Goal: Task Accomplishment & Management: Complete application form

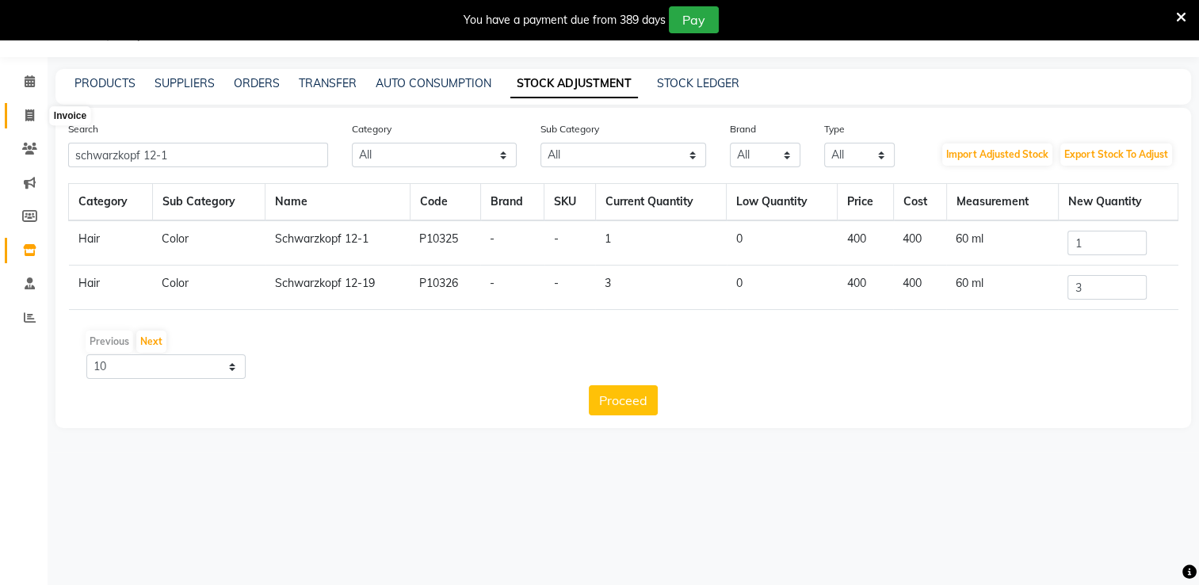
click at [40, 111] on span at bounding box center [30, 116] width 28 height 18
select select "service"
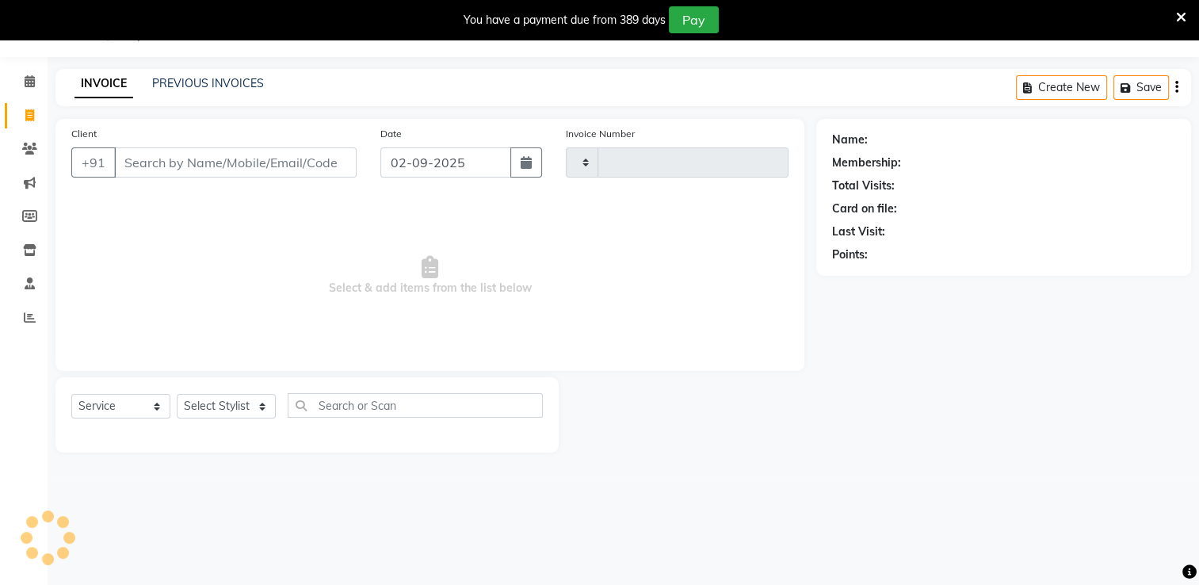
type input "0022"
select select "4136"
click at [192, 174] on input "Client" at bounding box center [235, 162] width 242 height 30
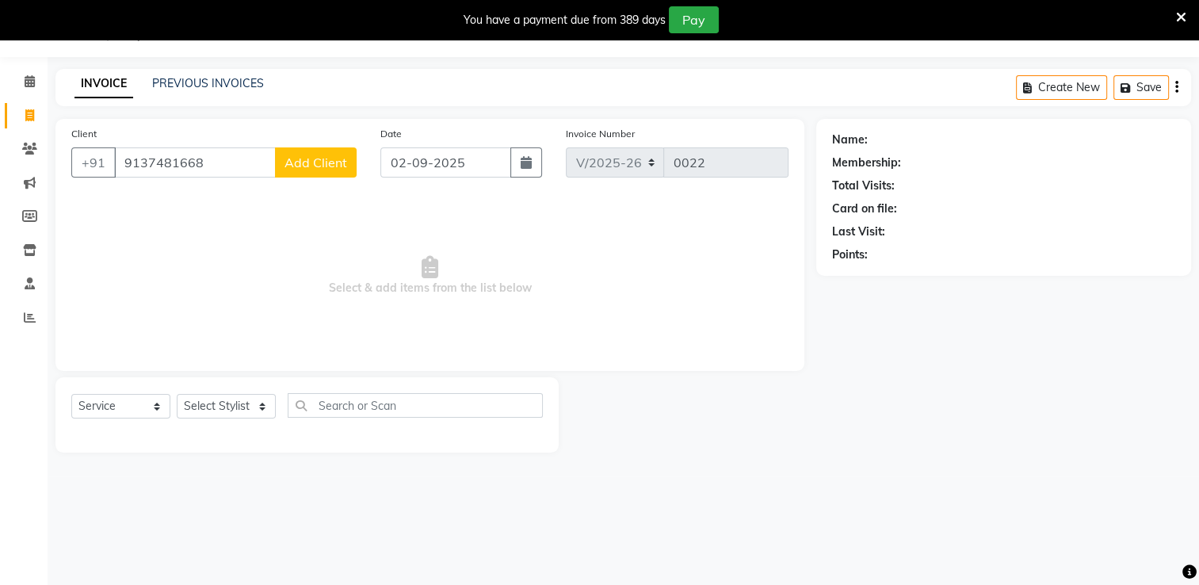
type input "9137481668"
click at [286, 170] on span "Add Client" at bounding box center [315, 163] width 63 height 16
select select "22"
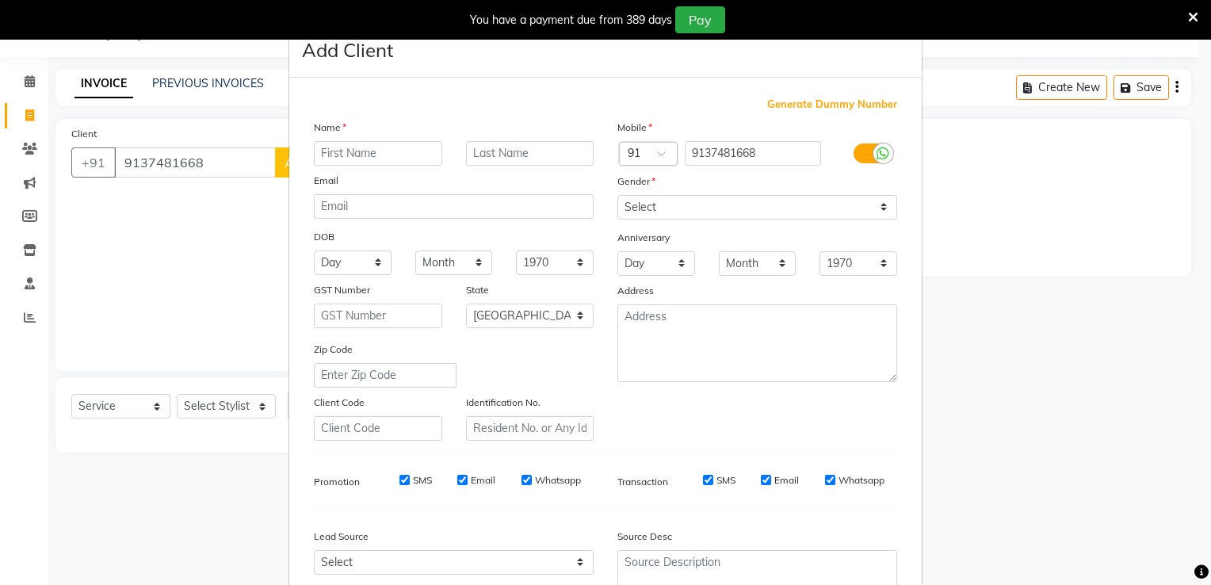
click at [346, 154] on input "text" at bounding box center [378, 153] width 128 height 25
type input "[PERSON_NAME]"
click at [777, 213] on select "Select [DEMOGRAPHIC_DATA] [DEMOGRAPHIC_DATA] Other Prefer Not To Say" at bounding box center [757, 207] width 280 height 25
select select "[DEMOGRAPHIC_DATA]"
click at [617, 196] on select "Select [DEMOGRAPHIC_DATA] [DEMOGRAPHIC_DATA] Other Prefer Not To Say" at bounding box center [757, 207] width 280 height 25
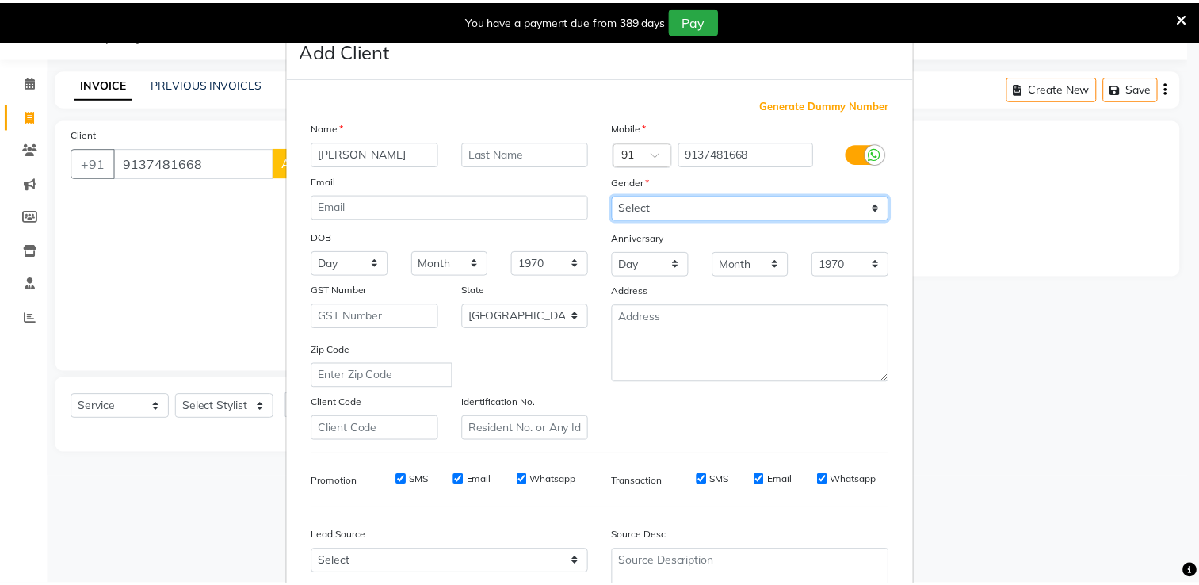
scroll to position [154, 0]
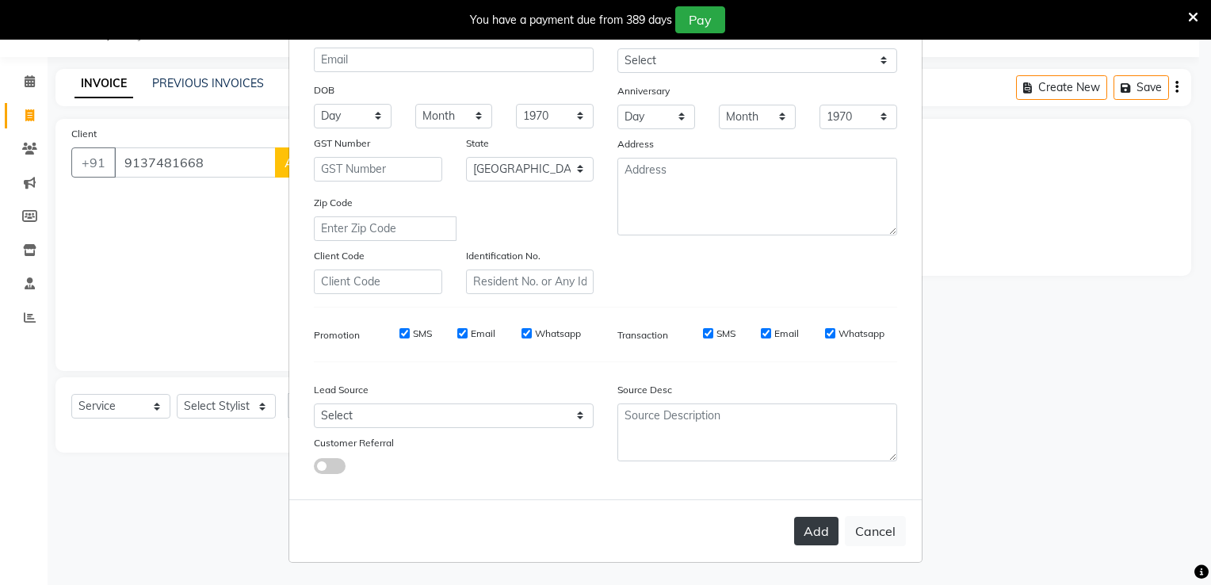
click at [811, 527] on button "Add" at bounding box center [816, 531] width 44 height 29
select select
select select "null"
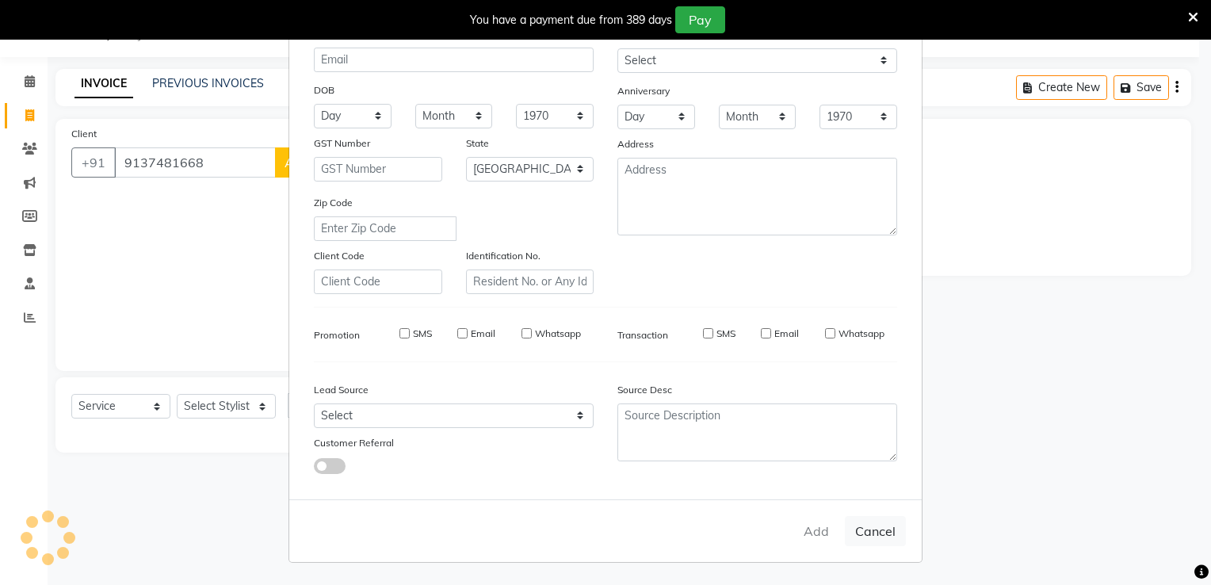
select select
checkbox input "false"
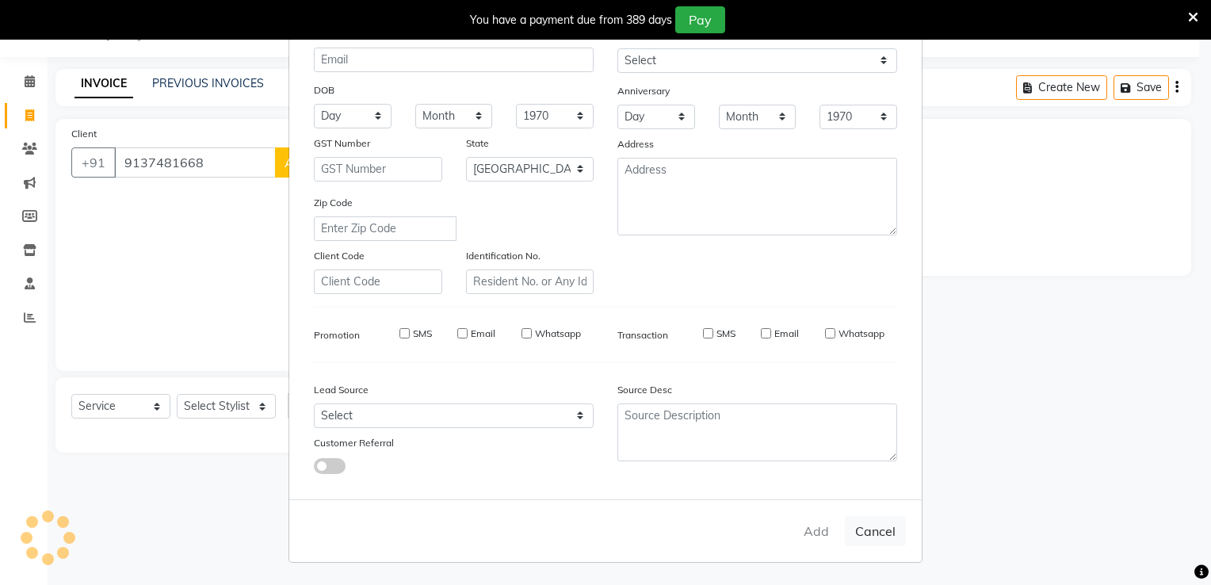
checkbox input "false"
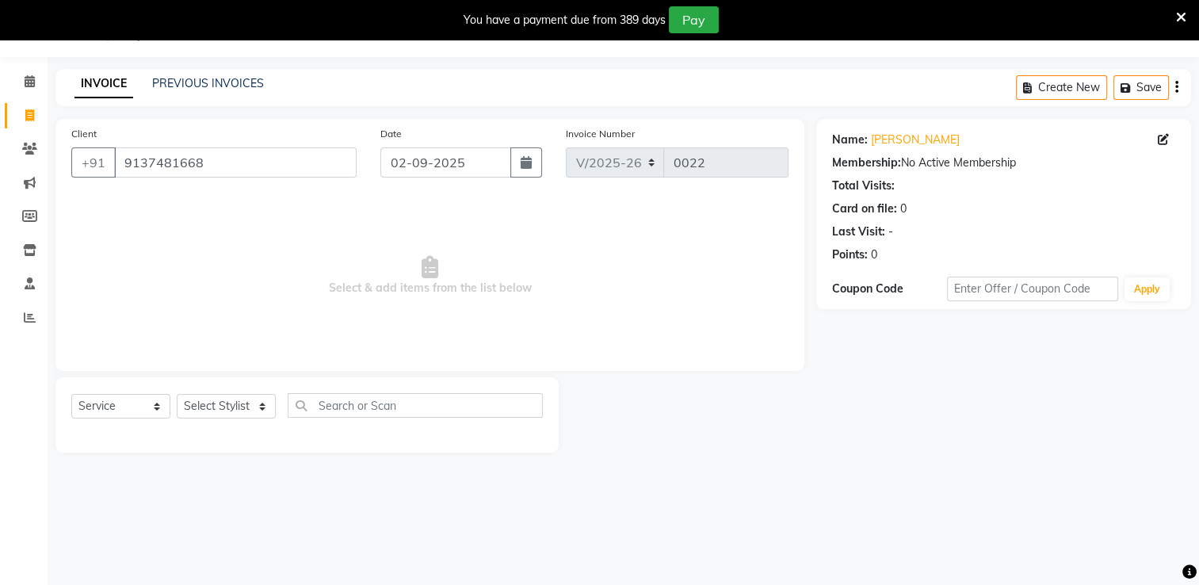
click at [1177, 14] on icon at bounding box center [1181, 17] width 10 height 14
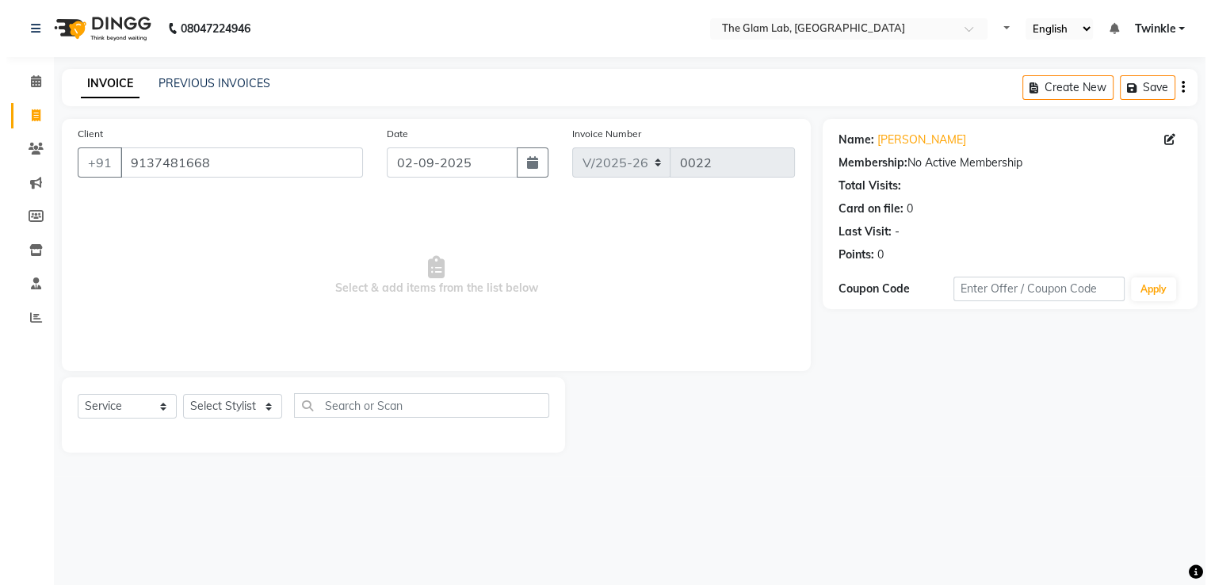
scroll to position [0, 0]
